Goal: Task Accomplishment & Management: Complete application form

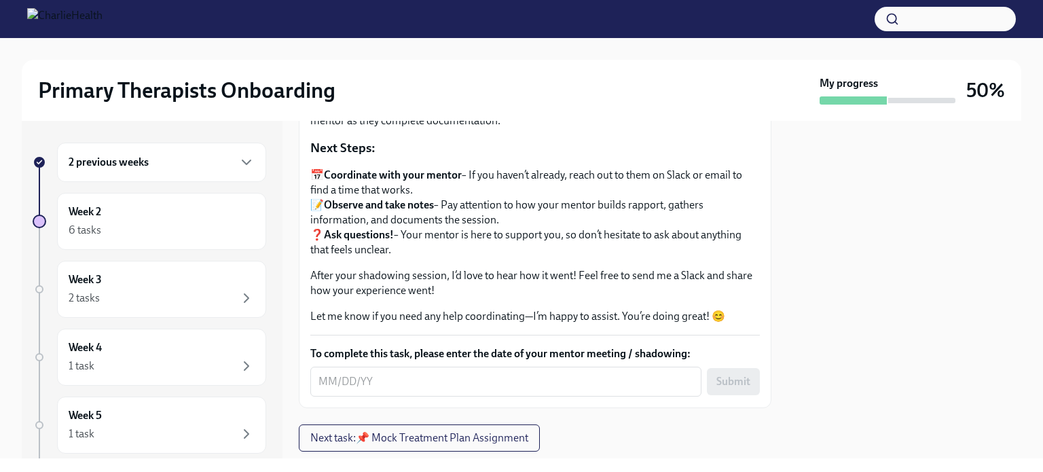
scroll to position [211, 0]
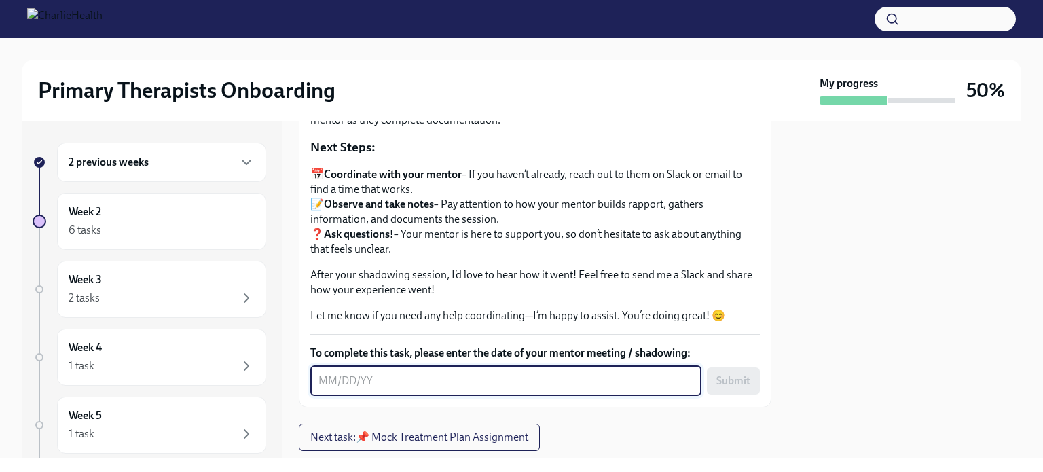
click at [329, 380] on textarea "To complete this task, please enter the date of your mentor meeting / shadowing:" at bounding box center [505, 381] width 375 height 16
type textarea "[DATE]"
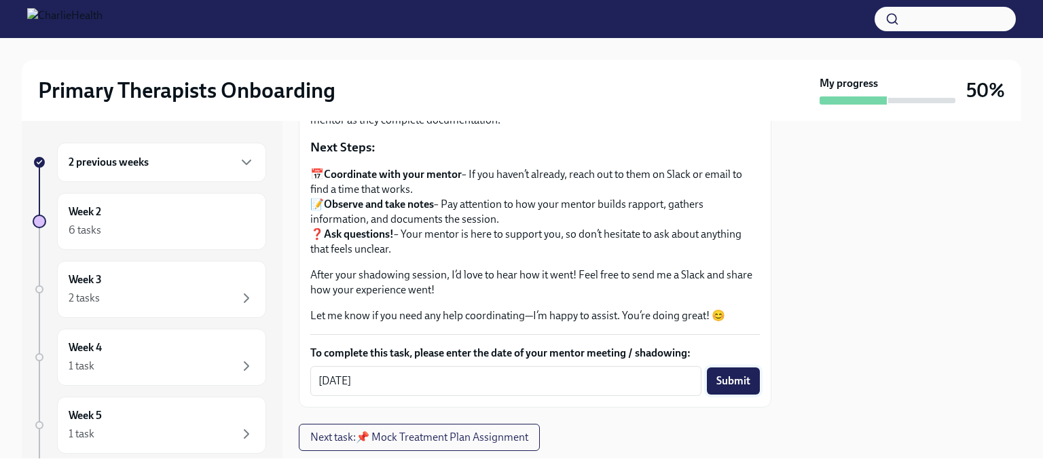
click at [728, 380] on span "Submit" at bounding box center [733, 381] width 34 height 14
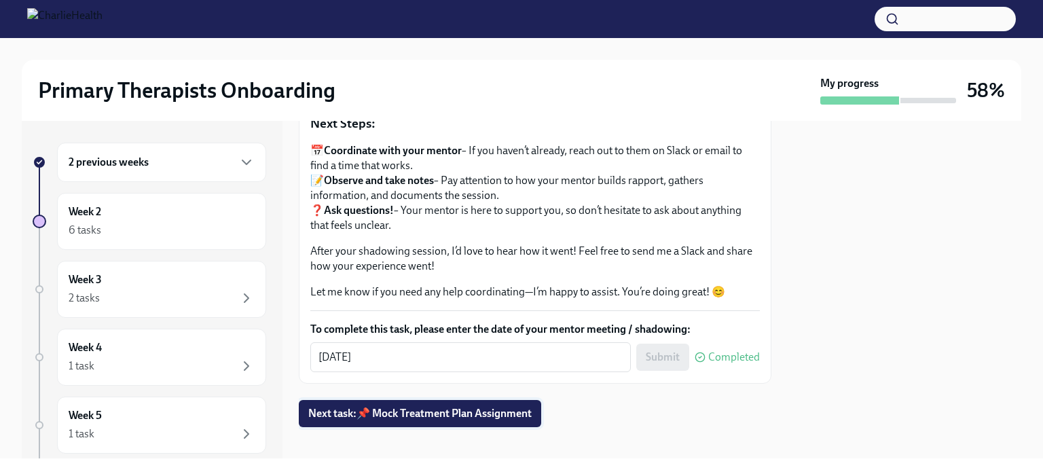
scroll to position [236, 0]
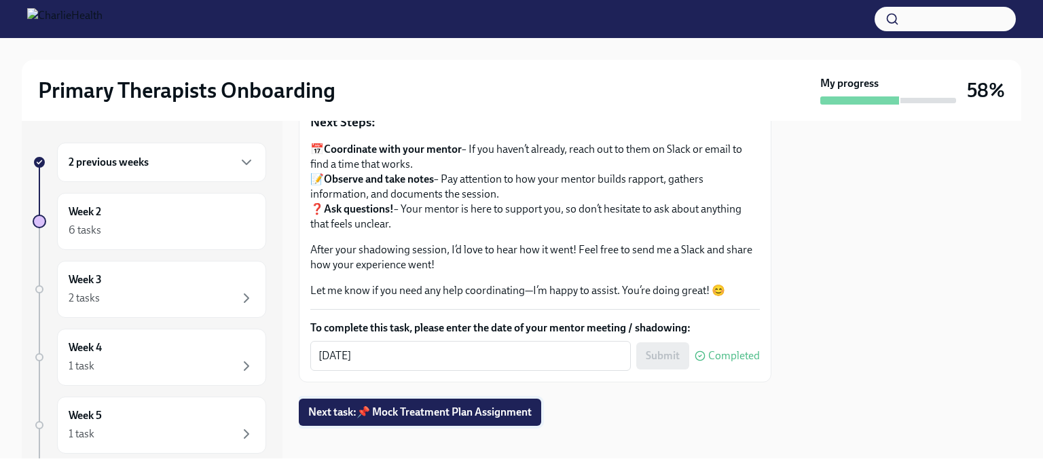
click at [467, 408] on span "Next task : 📌 Mock Treatment Plan Assignment" at bounding box center [419, 412] width 223 height 14
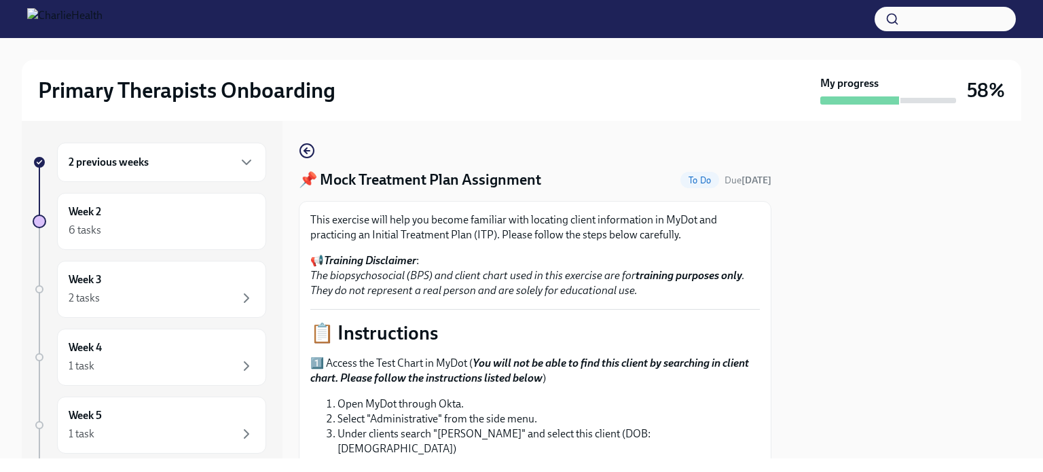
click at [183, 154] on div "2 previous weeks" at bounding box center [162, 162] width 186 height 16
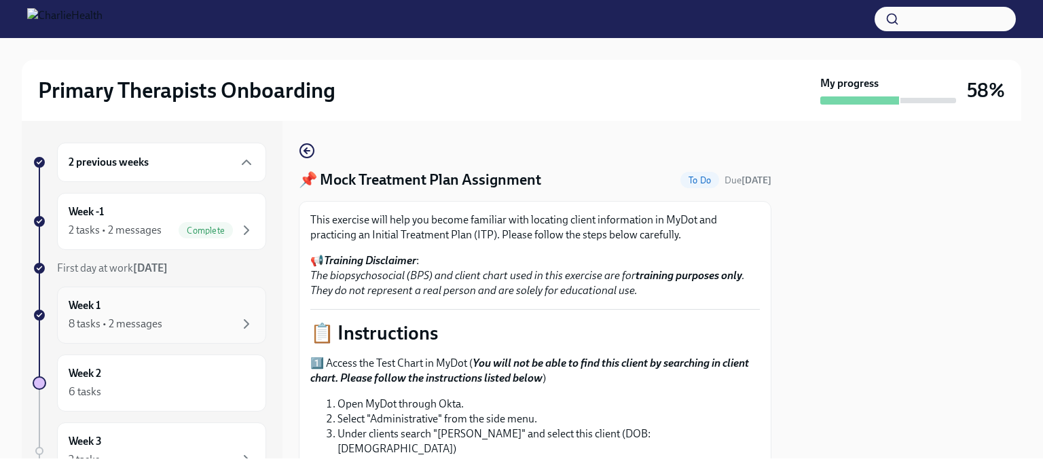
click at [193, 323] on div "8 tasks • 2 messages" at bounding box center [162, 324] width 186 height 16
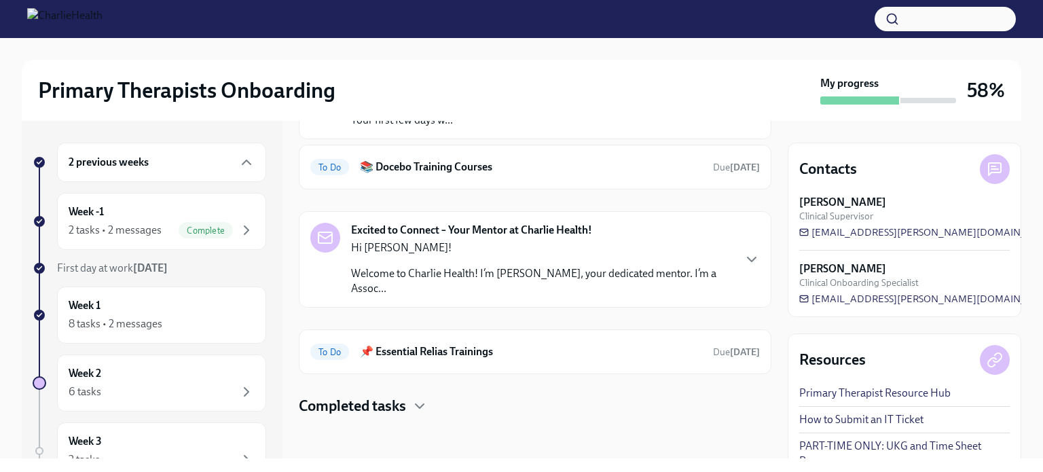
scroll to position [151, 0]
click at [439, 163] on h6 "📚 Docebo Training Courses" at bounding box center [531, 167] width 342 height 15
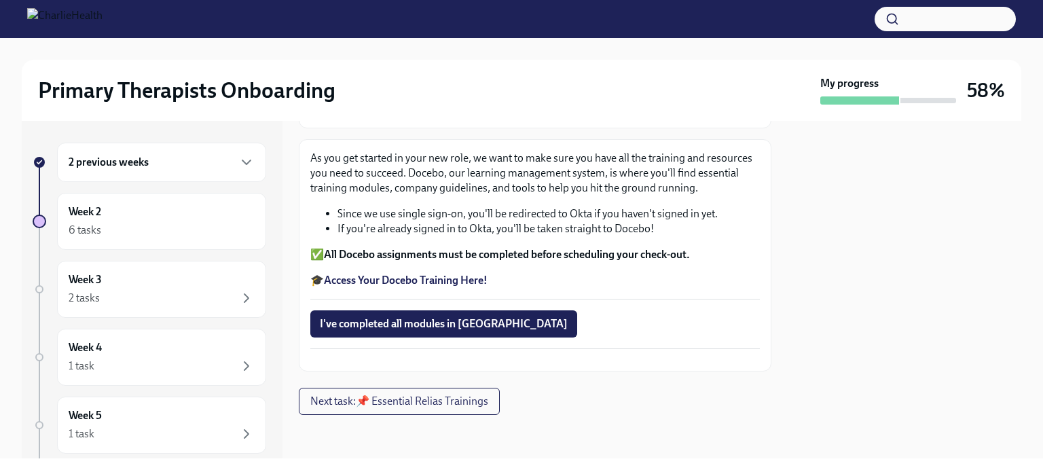
scroll to position [206, 0]
click at [413, 274] on strong "Access Your Docebo Training Here!" at bounding box center [406, 280] width 164 height 13
click at [196, 152] on div "2 previous weeks" at bounding box center [161, 162] width 209 height 39
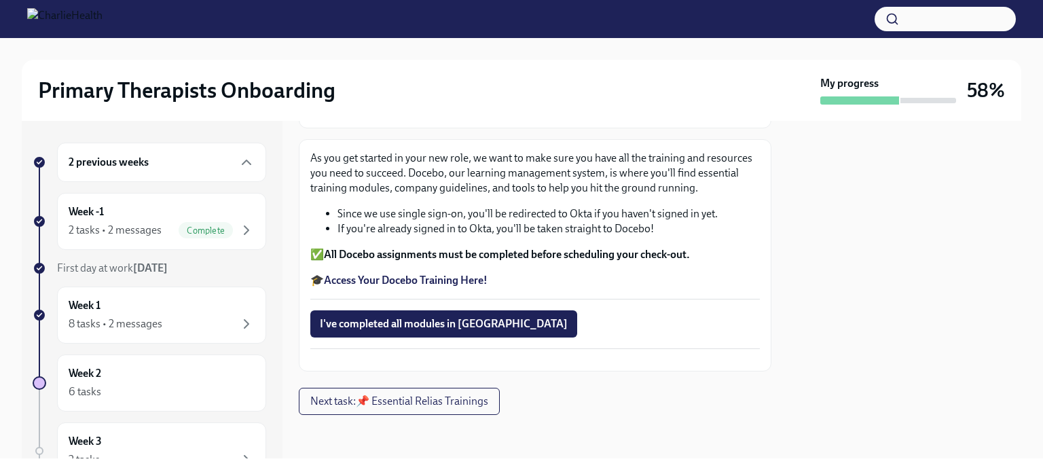
click at [189, 179] on div "2 previous weeks" at bounding box center [161, 162] width 209 height 39
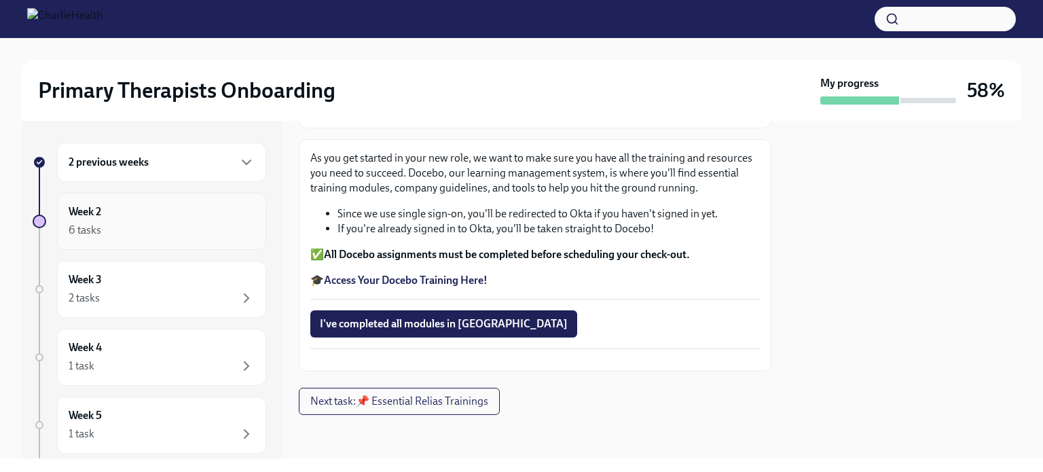
click at [179, 223] on div "6 tasks" at bounding box center [162, 230] width 186 height 16
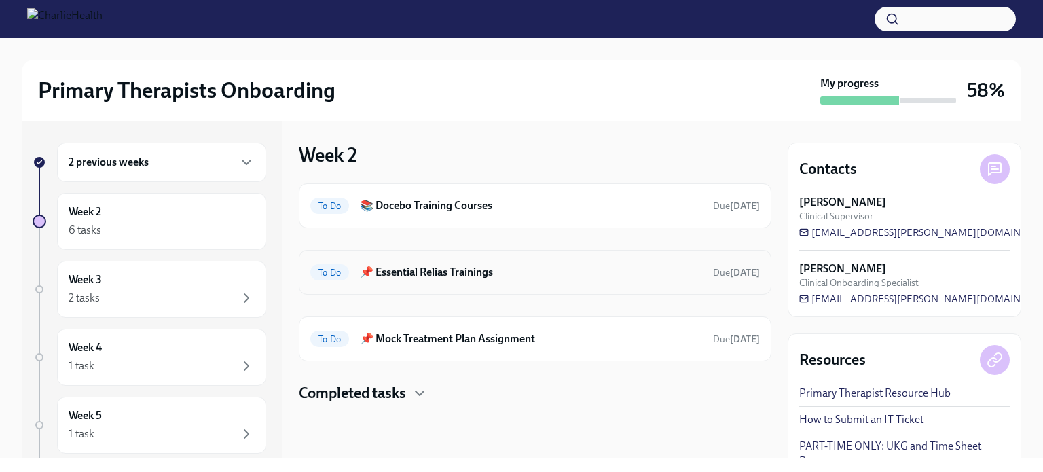
click at [613, 267] on h6 "📌 Essential Relias Trainings" at bounding box center [531, 272] width 342 height 15
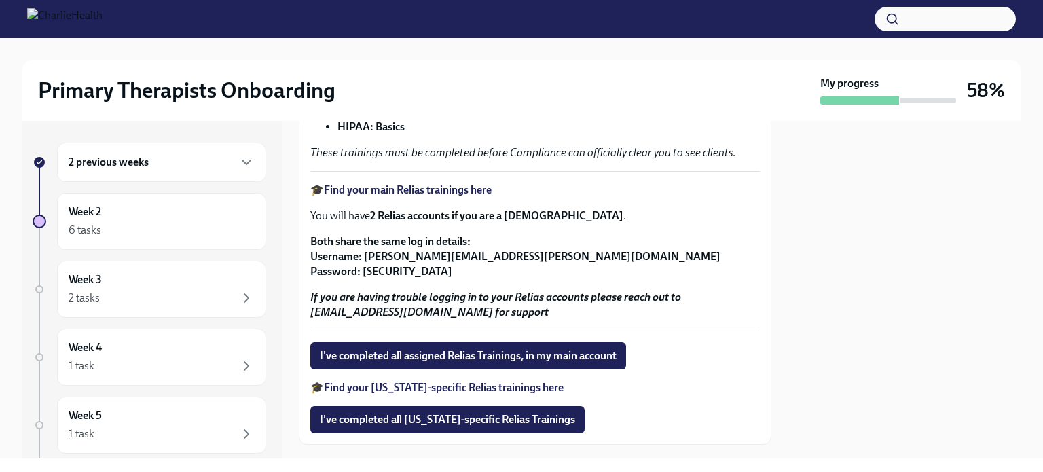
scroll to position [273, 0]
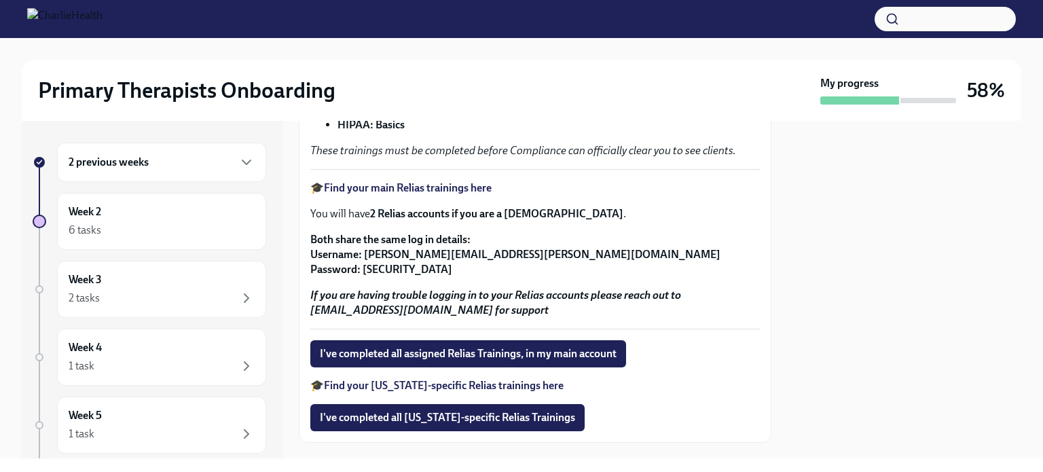
click at [423, 194] on strong "Find your main Relias trainings here" at bounding box center [408, 187] width 168 height 13
click at [731, 241] on div "🎓 Find your main Relias trainings here You will have 2 Relias accounts if you a…" at bounding box center [534, 249] width 449 height 137
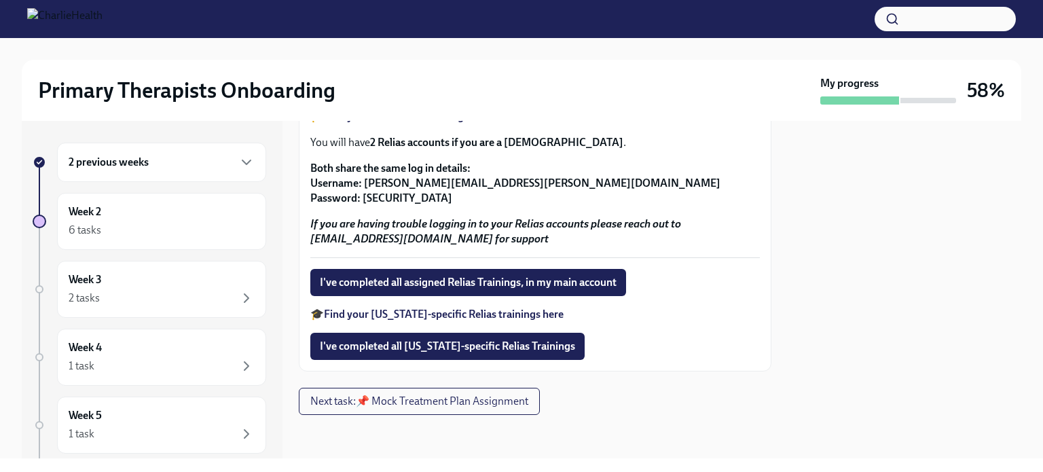
scroll to position [358, 0]
click at [527, 312] on strong "Find your [US_STATE]-specific Relias trainings here" at bounding box center [444, 314] width 240 height 13
click at [581, 284] on span "I've completed all assigned Relias Trainings, in my main account" at bounding box center [468, 283] width 297 height 14
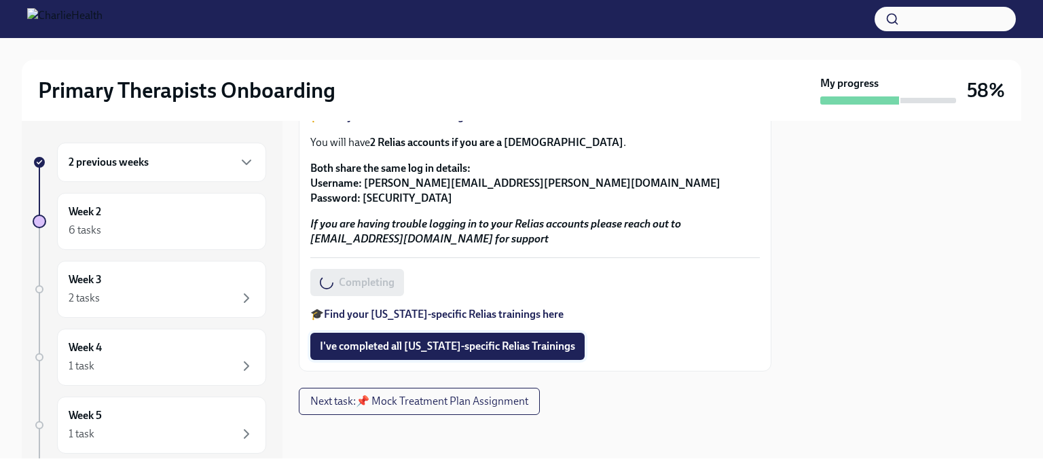
click at [537, 346] on span "I've completed all [US_STATE]-specific Relias Trainings" at bounding box center [447, 346] width 255 height 14
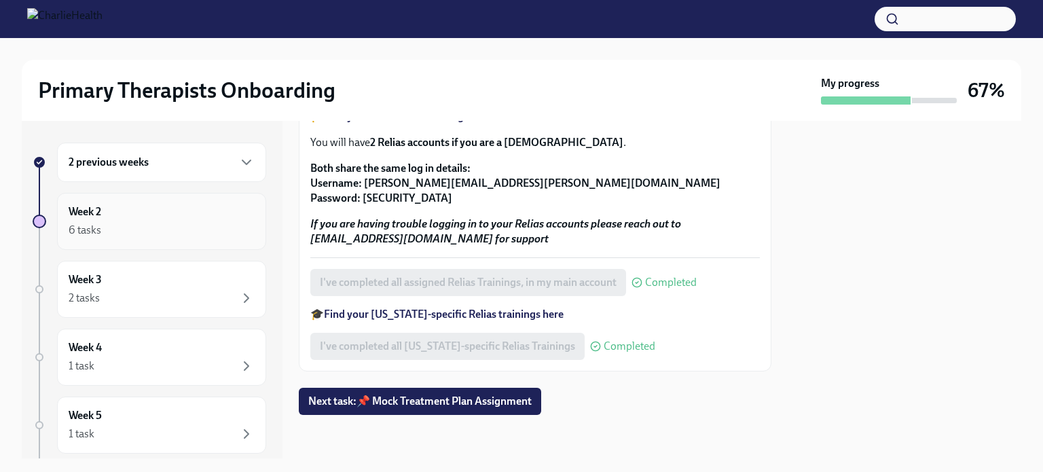
scroll to position [141, 0]
